Goal: Task Accomplishment & Management: Manage account settings

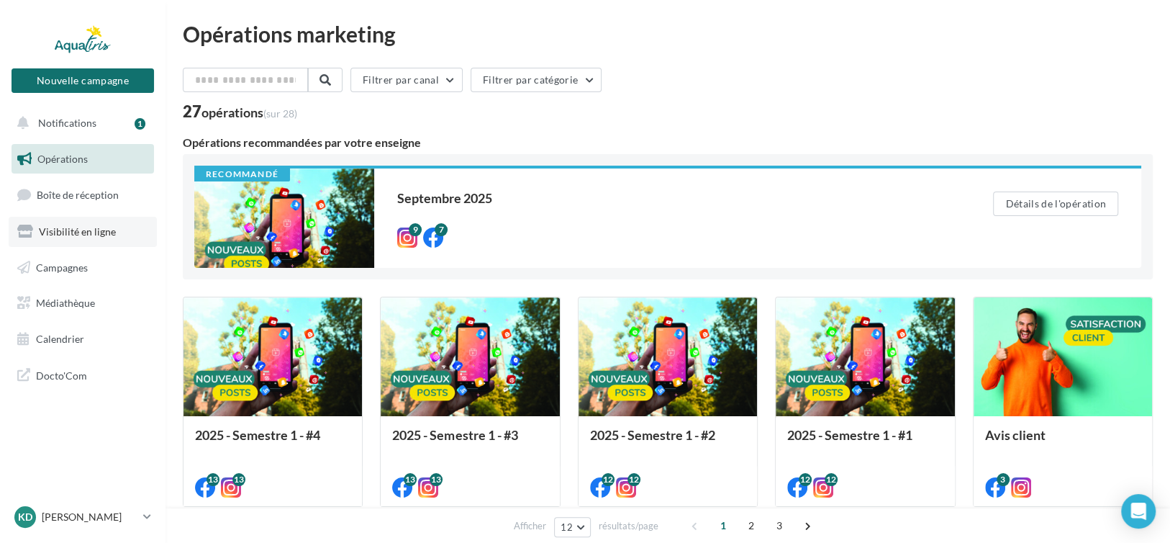
click at [91, 238] on link "Visibilité en ligne" at bounding box center [83, 232] width 148 height 30
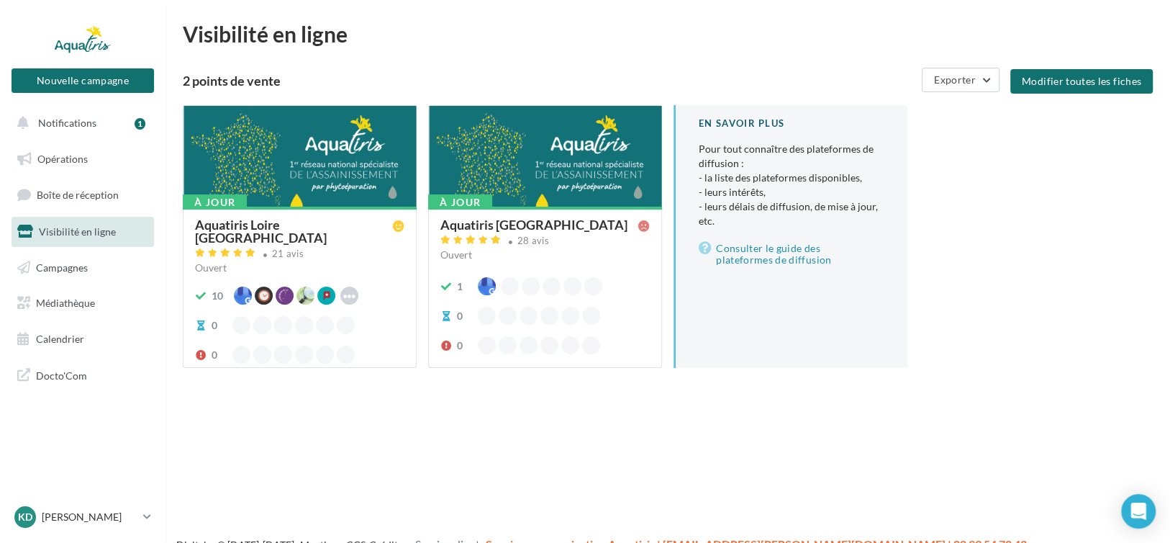
click at [378, 164] on div at bounding box center [300, 157] width 232 height 102
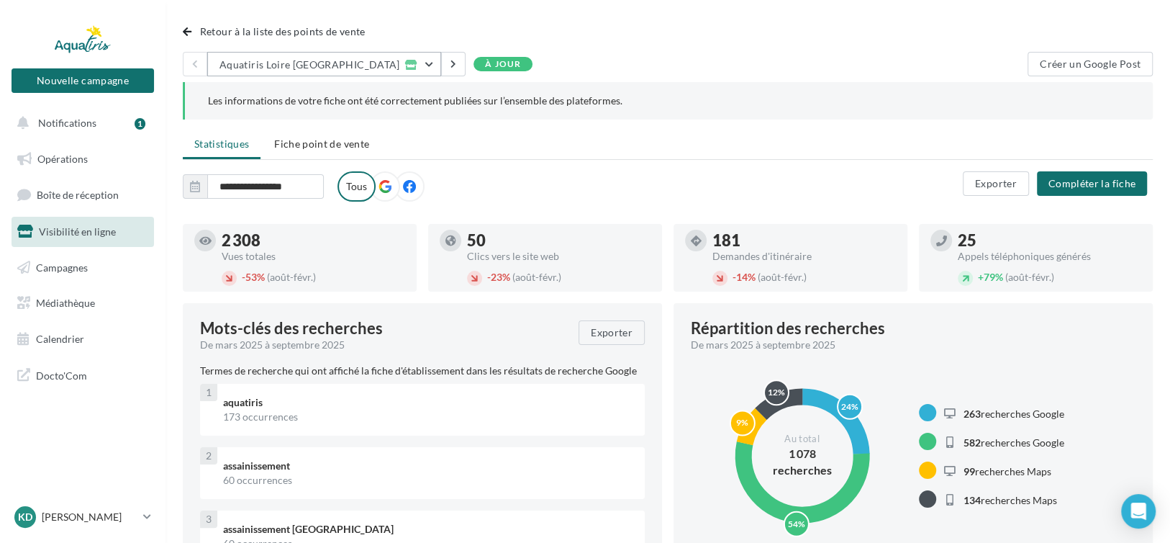
click at [373, 62] on button "Aquatiris Loire Haute-Loire" at bounding box center [324, 64] width 234 height 24
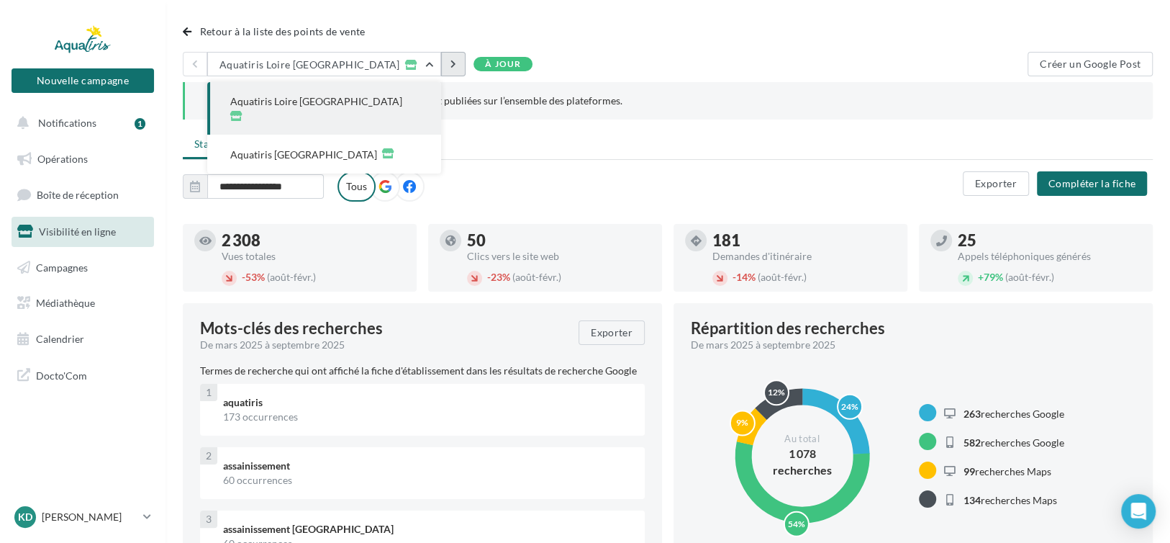
click at [441, 63] on button "button" at bounding box center [453, 64] width 24 height 24
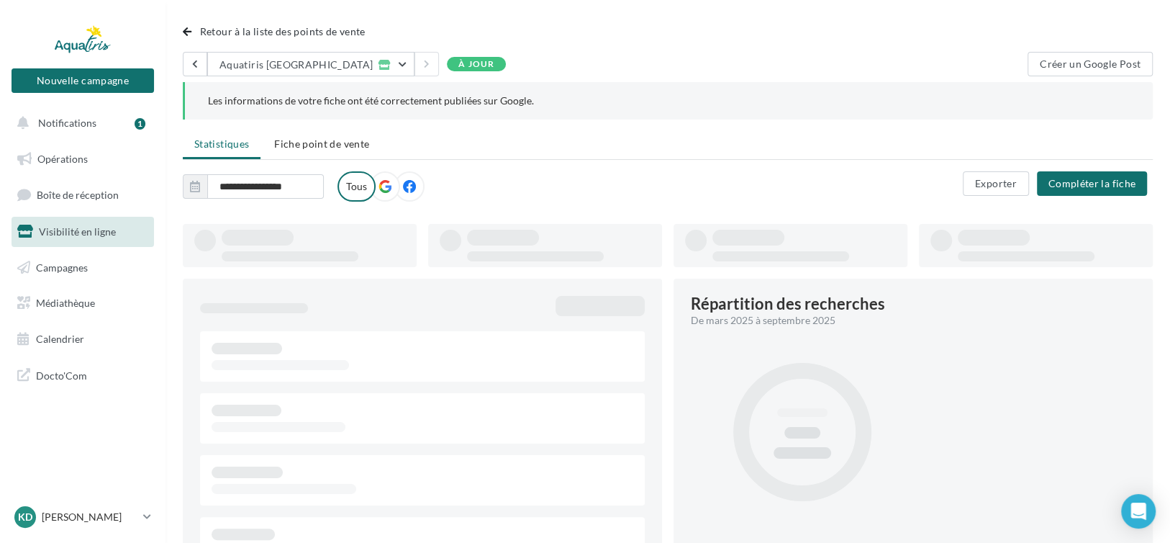
type input "**********"
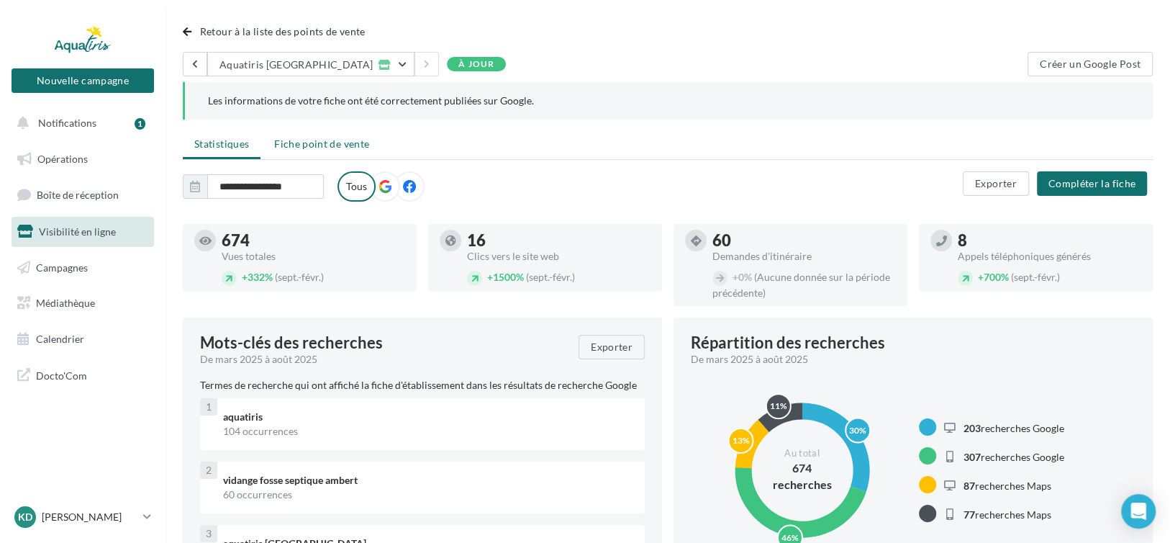
click at [320, 135] on li "Fiche point de vente" at bounding box center [322, 144] width 118 height 26
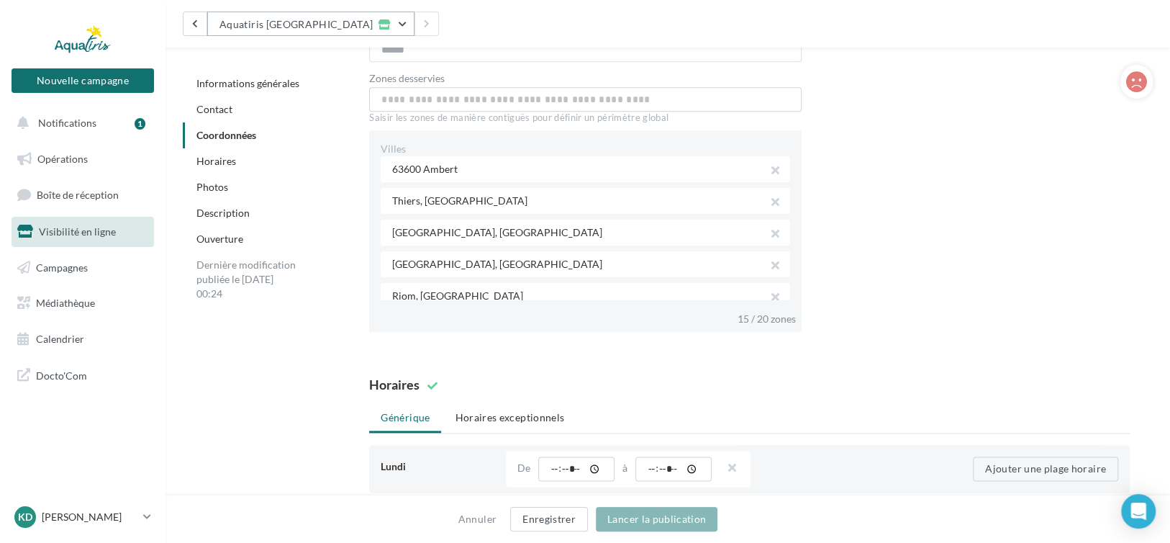
click at [355, 29] on button "Aquatiris Puy de Dôme" at bounding box center [310, 24] width 207 height 24
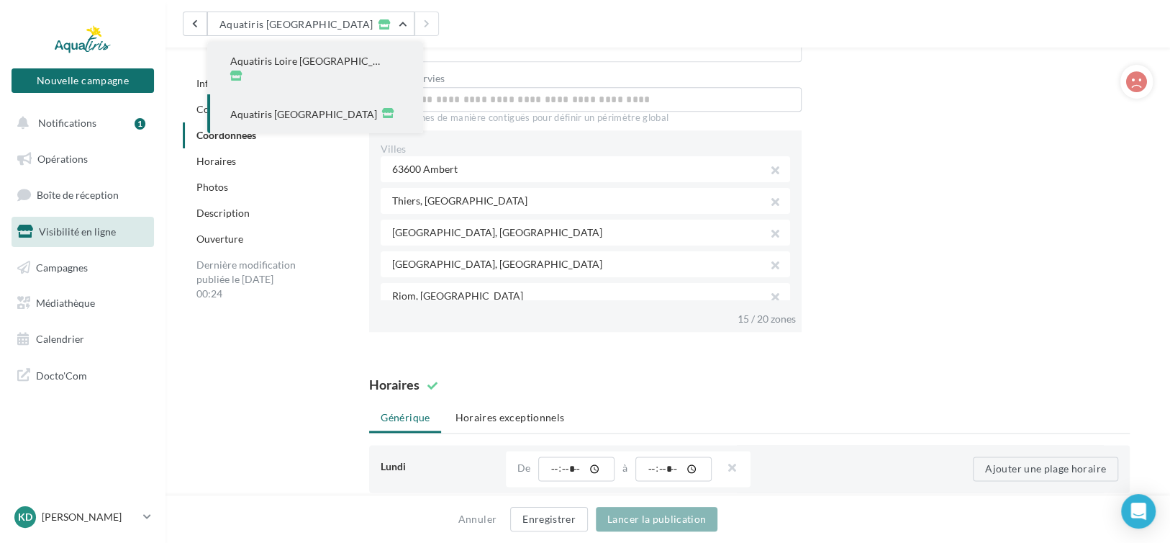
click at [320, 60] on span "Aquatiris Loire Haute-Loire" at bounding box center [307, 61] width 155 height 14
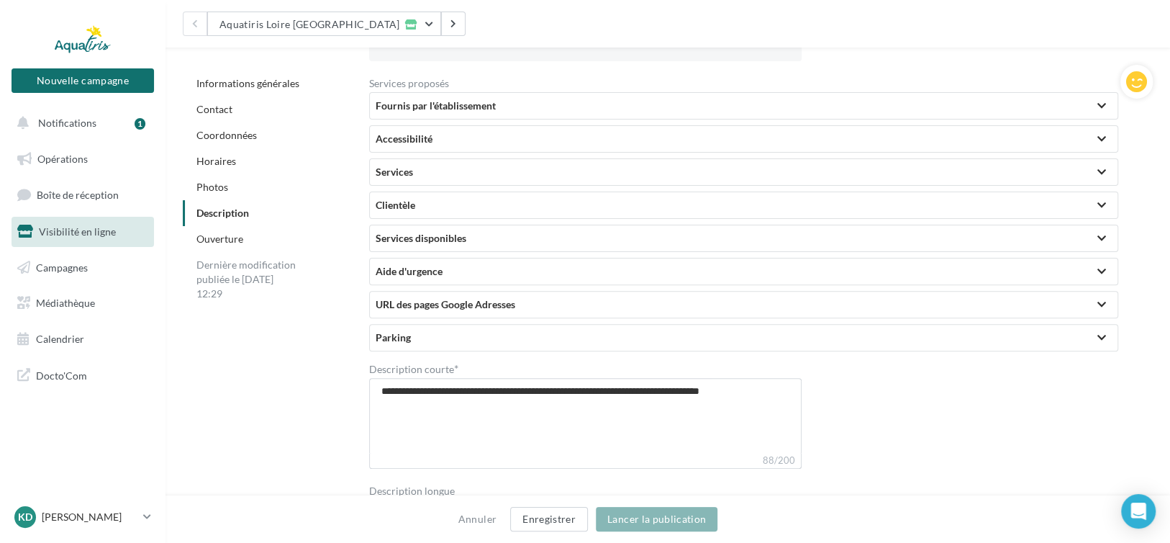
scroll to position [4444, 0]
